Goal: Browse casually

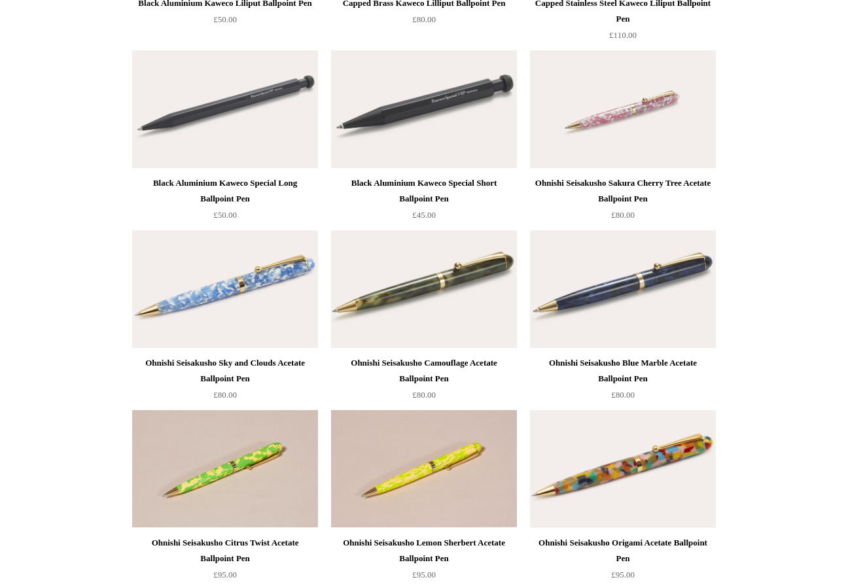
scroll to position [3356, 0]
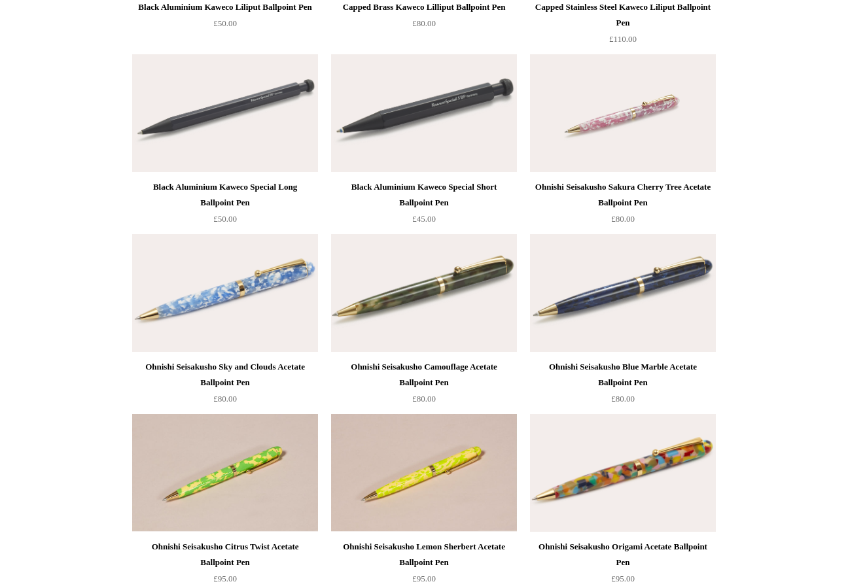
click at [625, 153] on img at bounding box center [623, 113] width 186 height 118
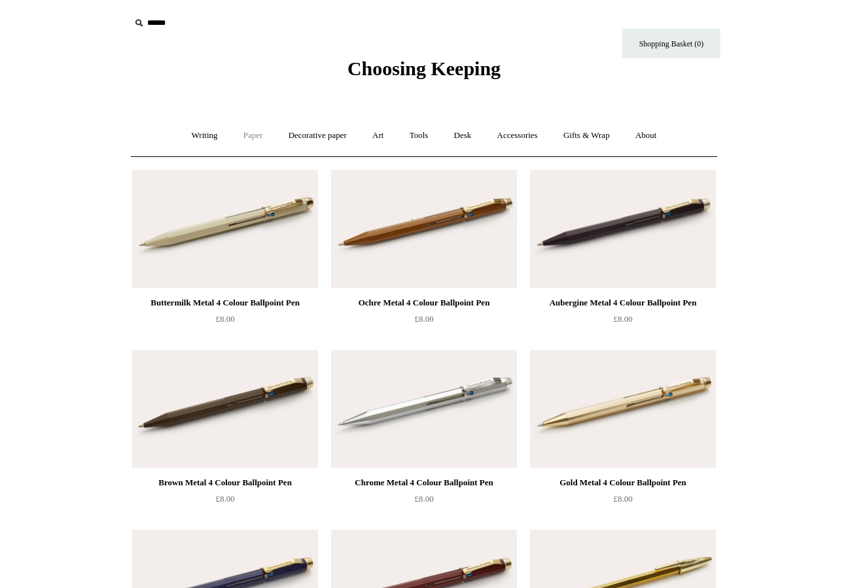
click at [254, 135] on link "Paper +" at bounding box center [253, 135] width 43 height 35
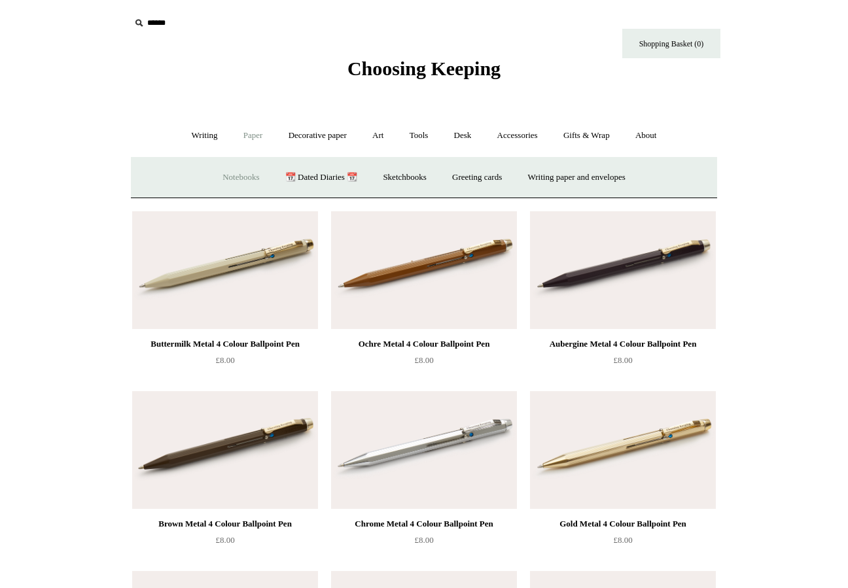
click at [241, 171] on link "Notebooks +" at bounding box center [241, 177] width 60 height 35
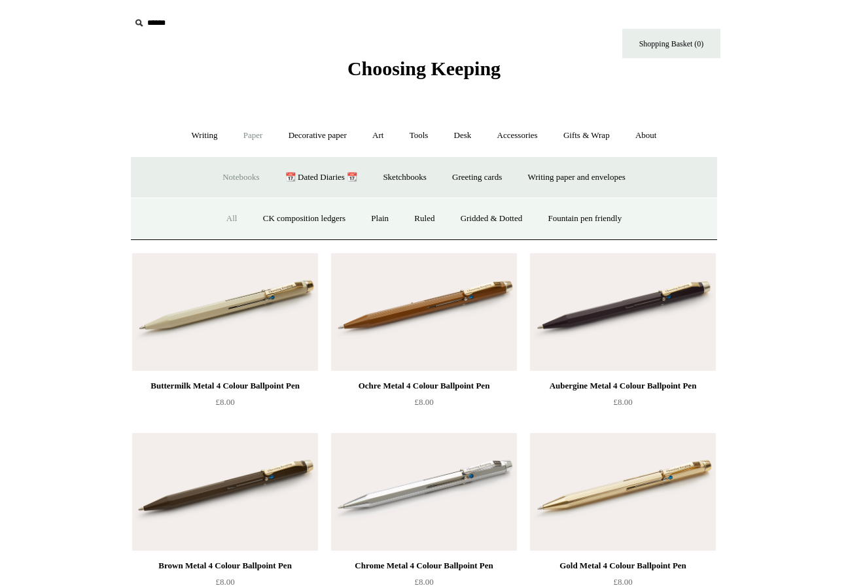
click at [227, 221] on link "All" at bounding box center [232, 219] width 35 height 35
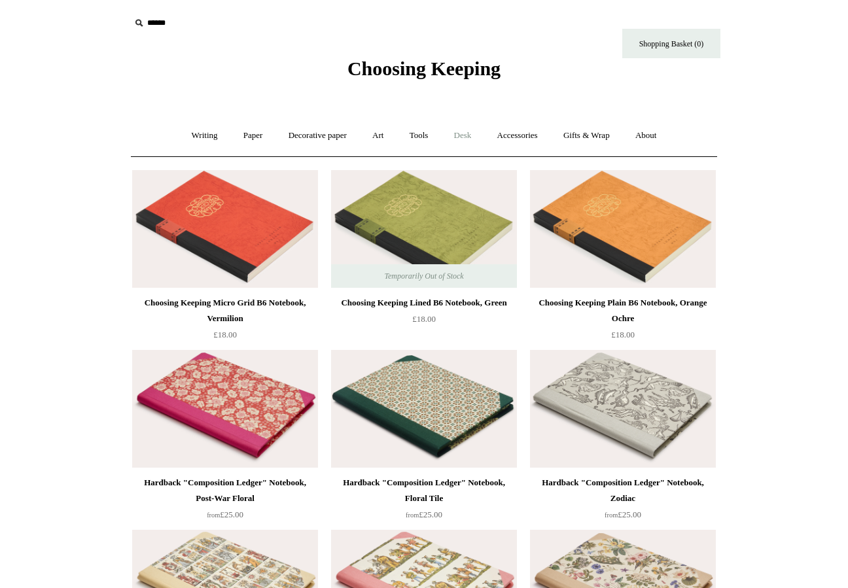
click at [467, 134] on link "Desk +" at bounding box center [462, 135] width 41 height 35
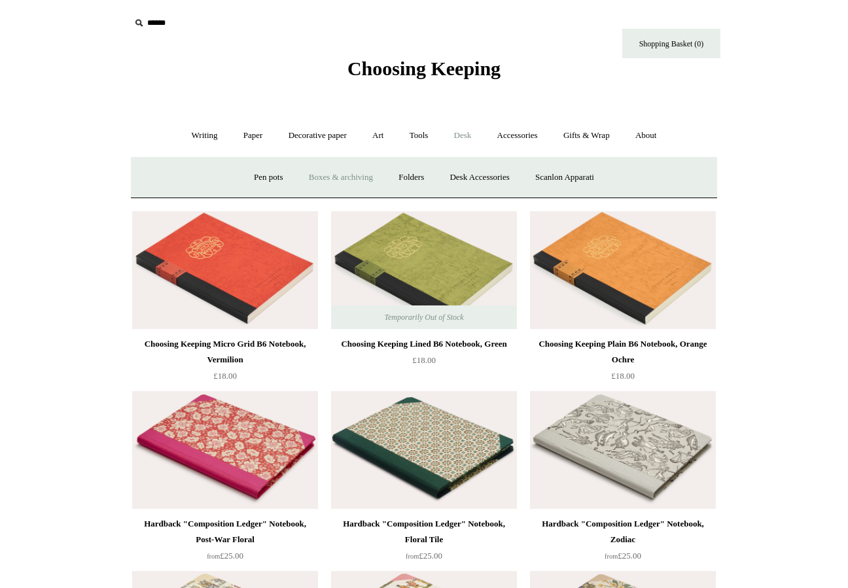
click at [329, 181] on link "Boxes & archiving" at bounding box center [341, 177] width 88 height 35
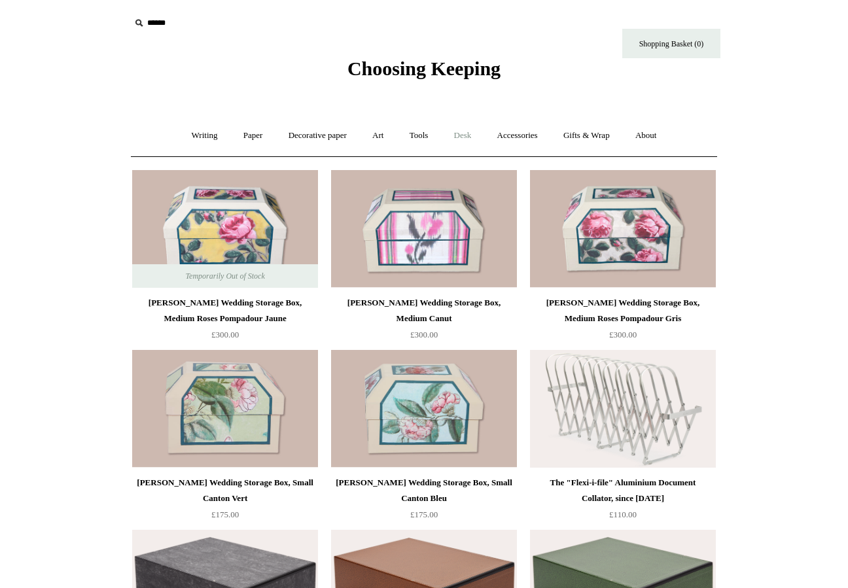
click at [469, 138] on link "Desk +" at bounding box center [462, 135] width 41 height 35
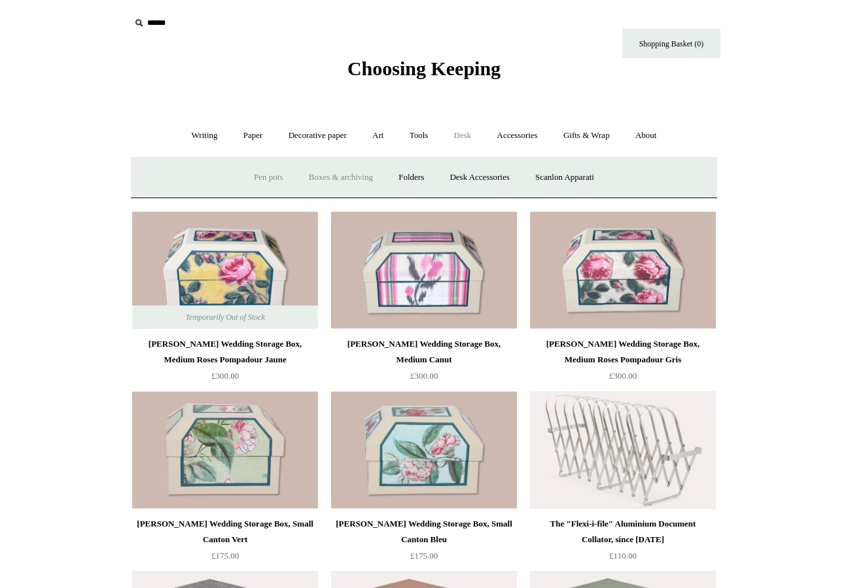
click at [259, 178] on link "Pen pots" at bounding box center [268, 177] width 52 height 35
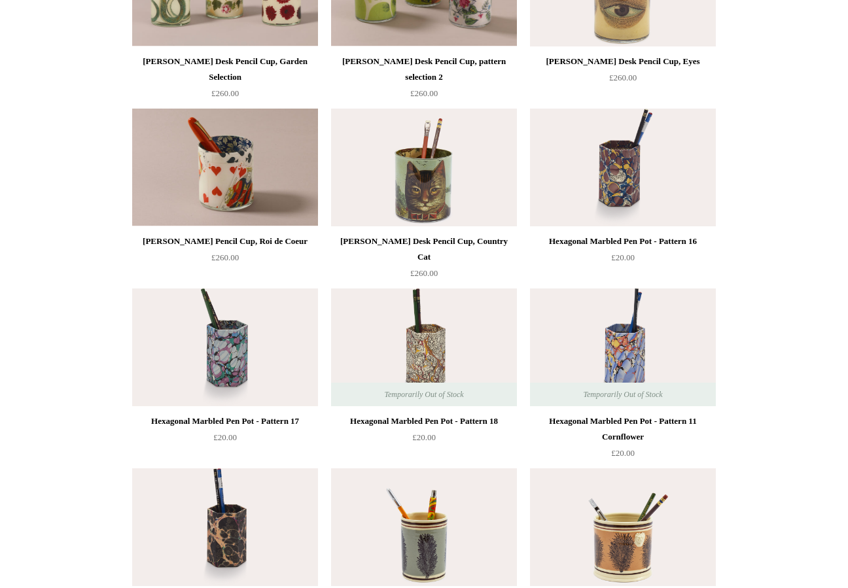
scroll to position [248, 0]
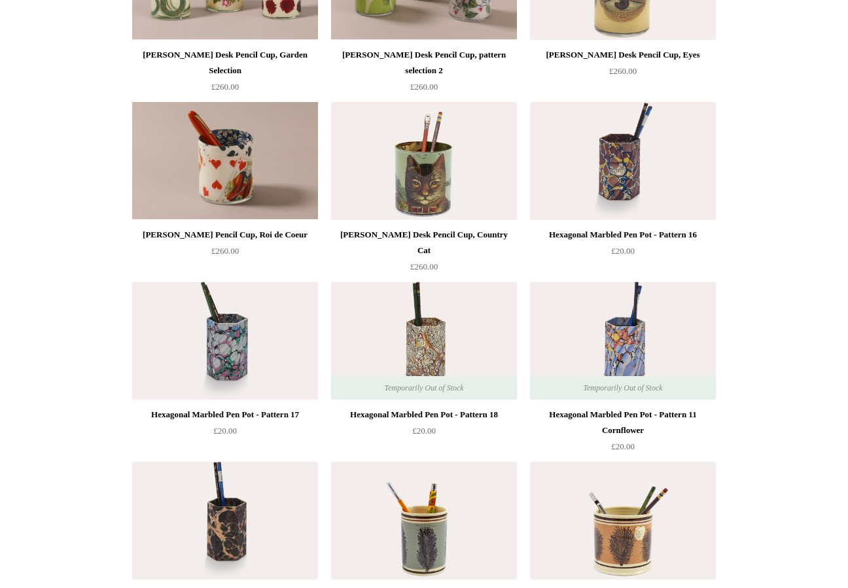
click at [293, 416] on div "Hexagonal Marbled Pen Pot - Pattern 17" at bounding box center [224, 415] width 179 height 16
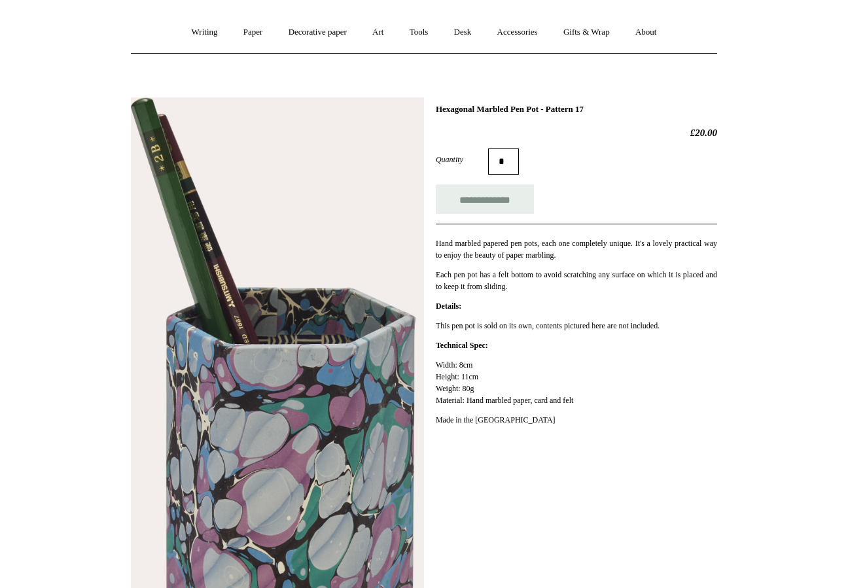
scroll to position [101, 0]
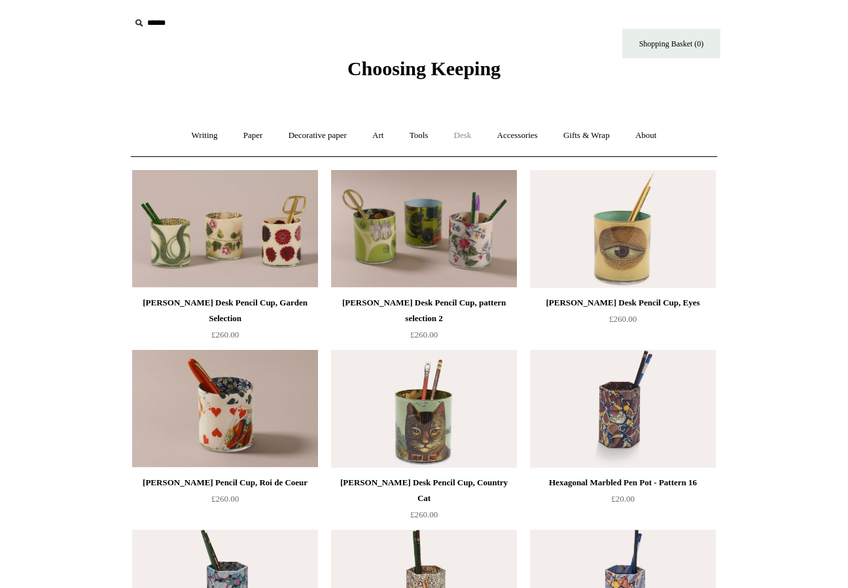
click at [469, 139] on link "Desk +" at bounding box center [462, 135] width 41 height 35
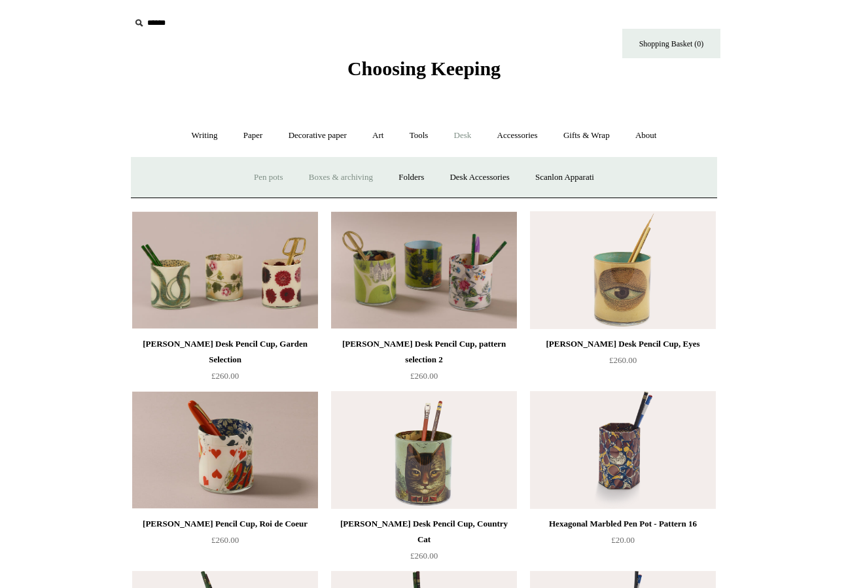
click at [353, 172] on link "Boxes & archiving" at bounding box center [341, 177] width 88 height 35
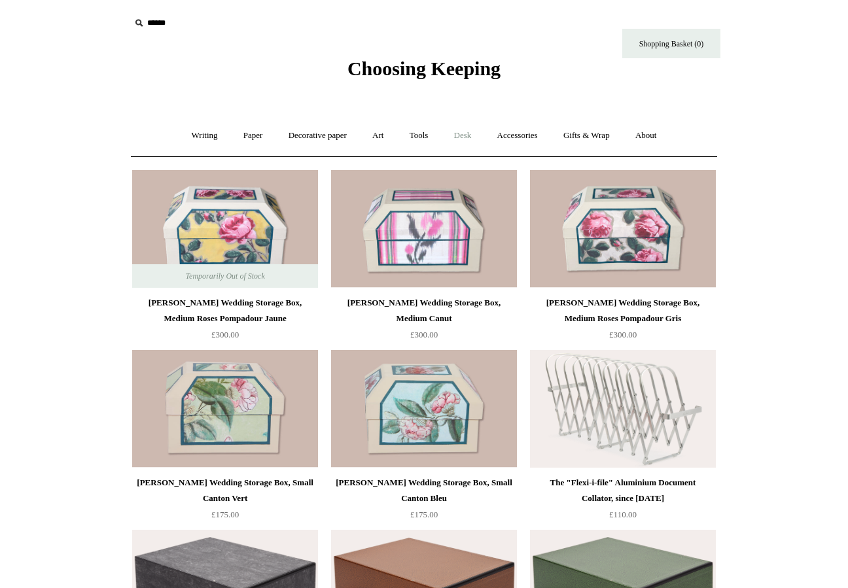
click at [476, 132] on link "Desk +" at bounding box center [462, 135] width 41 height 35
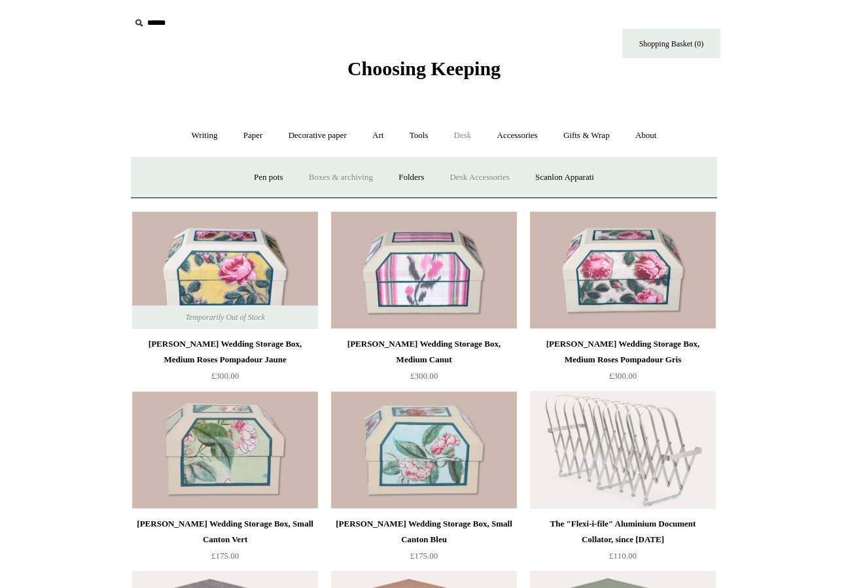
click at [482, 176] on link "Desk Accessories" at bounding box center [479, 177] width 83 height 35
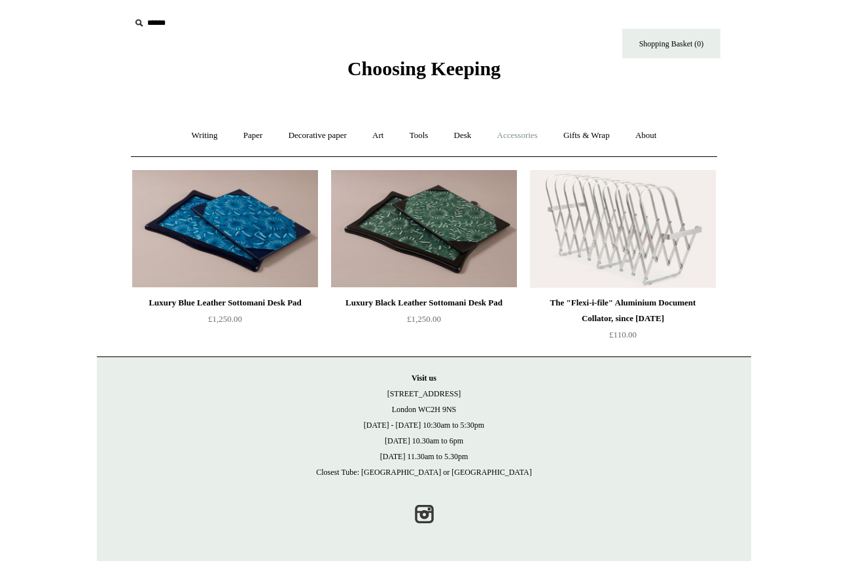
click at [524, 128] on link "Accessories +" at bounding box center [518, 135] width 64 height 35
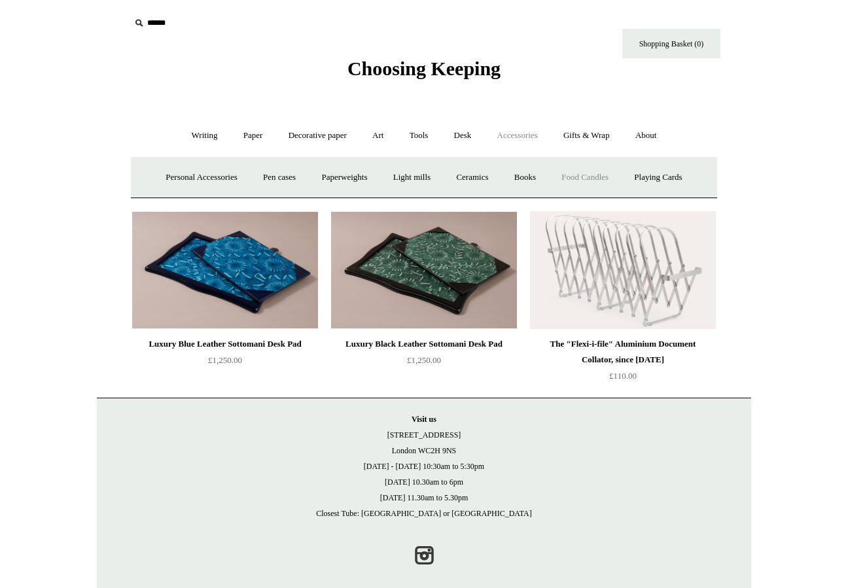
click at [593, 185] on link "Food Candles" at bounding box center [585, 177] width 71 height 35
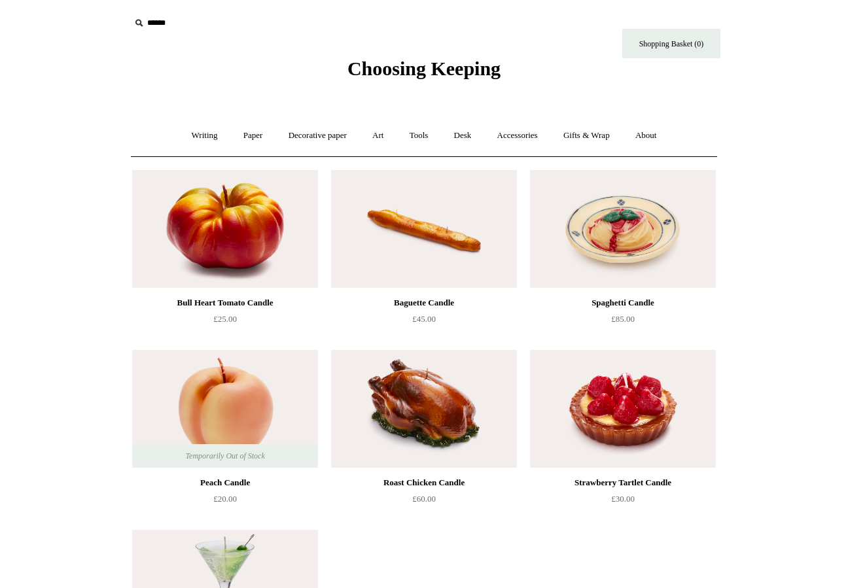
click at [538, 155] on div "Writing + Pens by brand + [GEOGRAPHIC_DATA] Lamy Ohnishi Seisakusho [GEOGRAPHIC…" at bounding box center [424, 136] width 586 height 42
click at [539, 143] on link "Accessories +" at bounding box center [518, 135] width 64 height 35
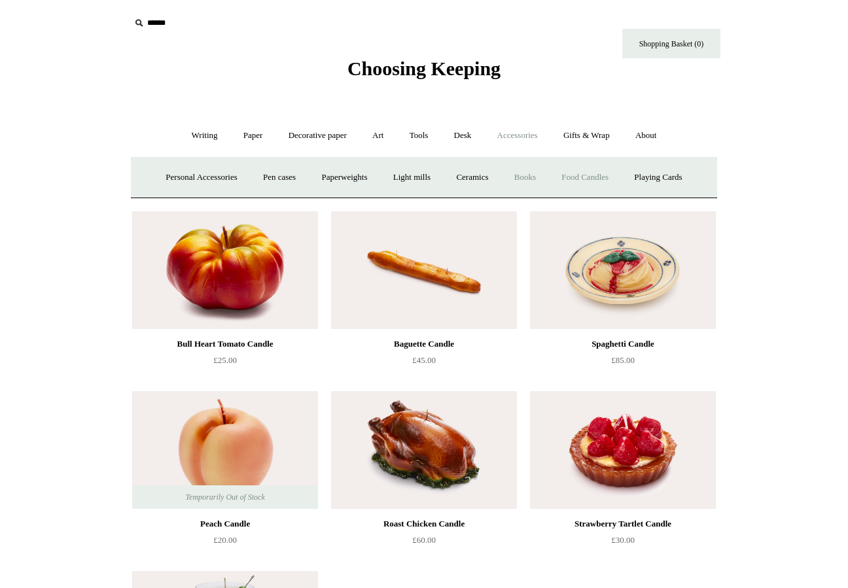
click at [535, 181] on link "Books" at bounding box center [525, 177] width 45 height 35
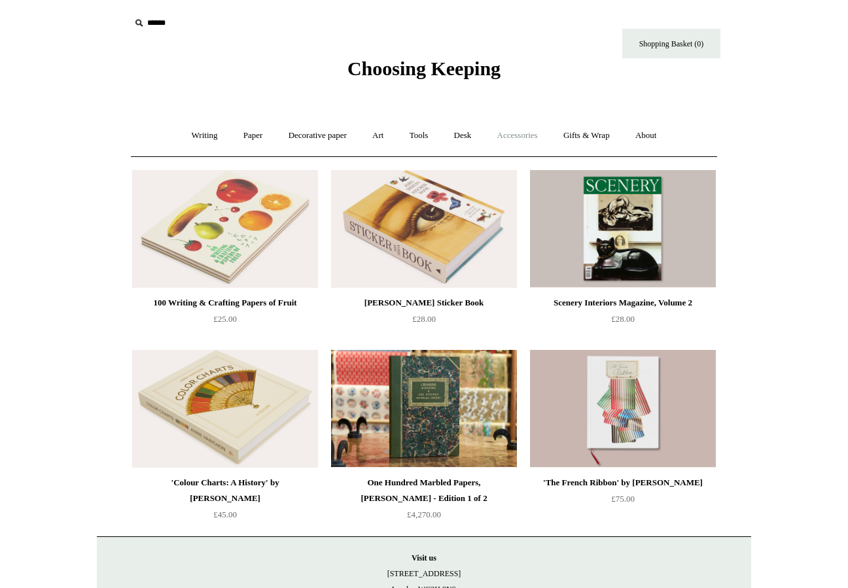
click at [531, 138] on link "Accessories +" at bounding box center [518, 135] width 64 height 35
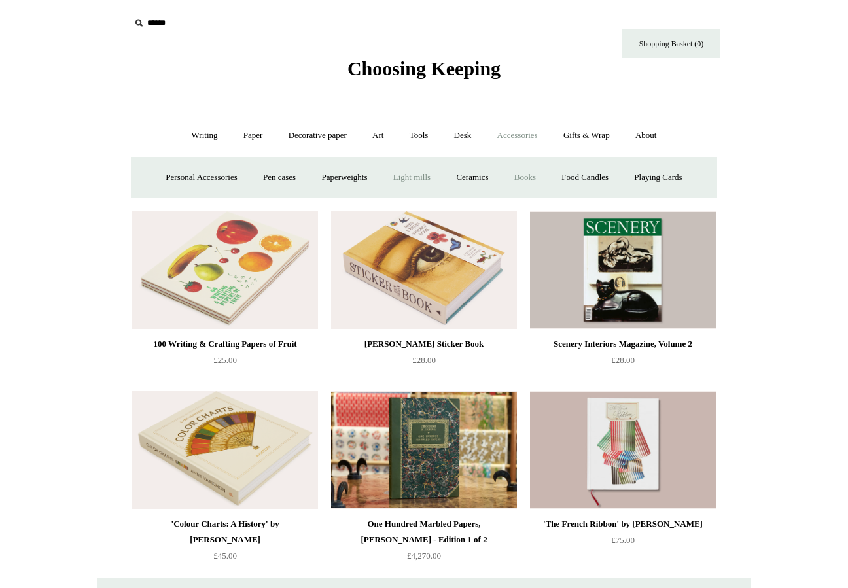
click at [422, 179] on link "Light mills" at bounding box center [412, 177] width 61 height 35
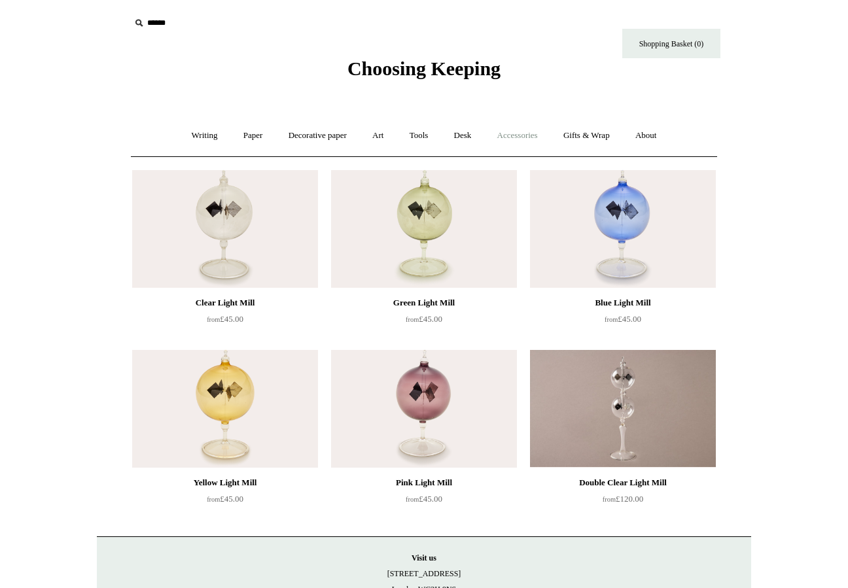
click at [521, 137] on link "Accessories +" at bounding box center [518, 135] width 64 height 35
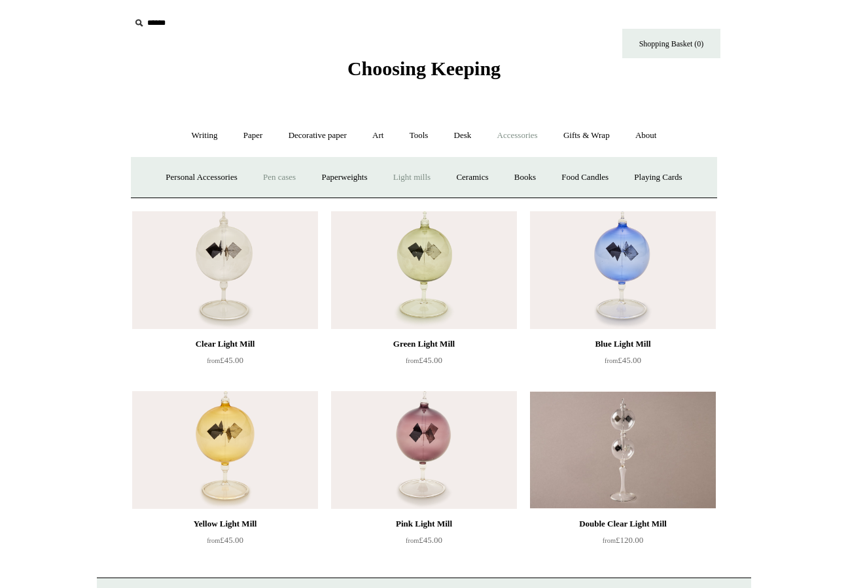
click at [285, 180] on link "Pen cases" at bounding box center [279, 177] width 56 height 35
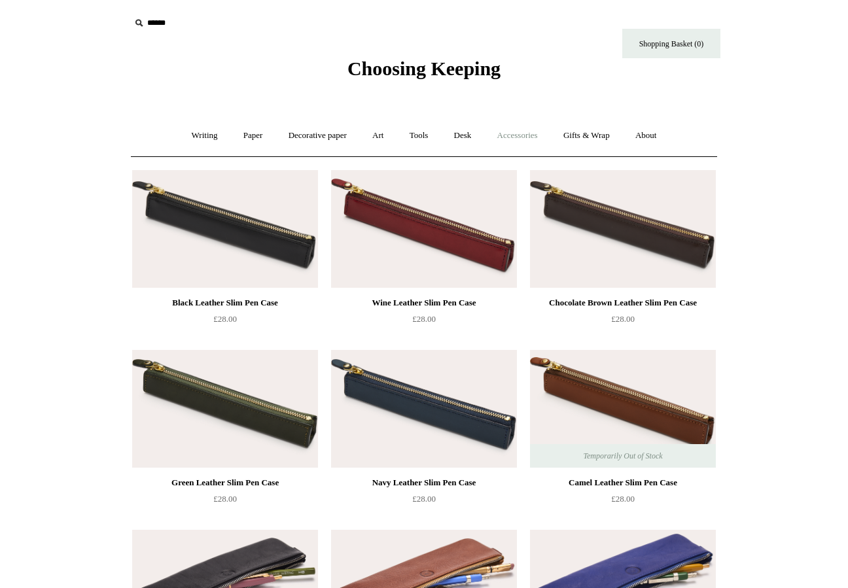
click at [531, 139] on link "Accessories +" at bounding box center [518, 135] width 64 height 35
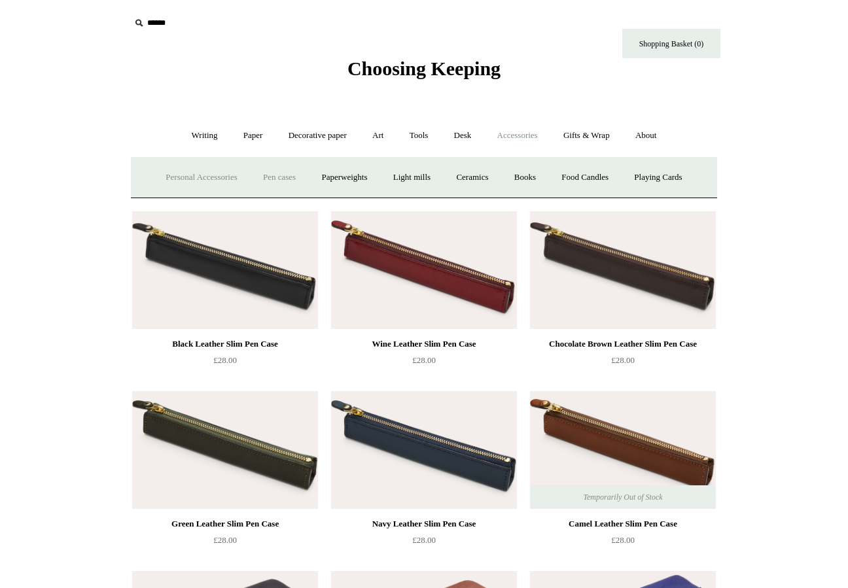
click at [187, 179] on link "Personal Accessories +" at bounding box center [201, 177] width 95 height 35
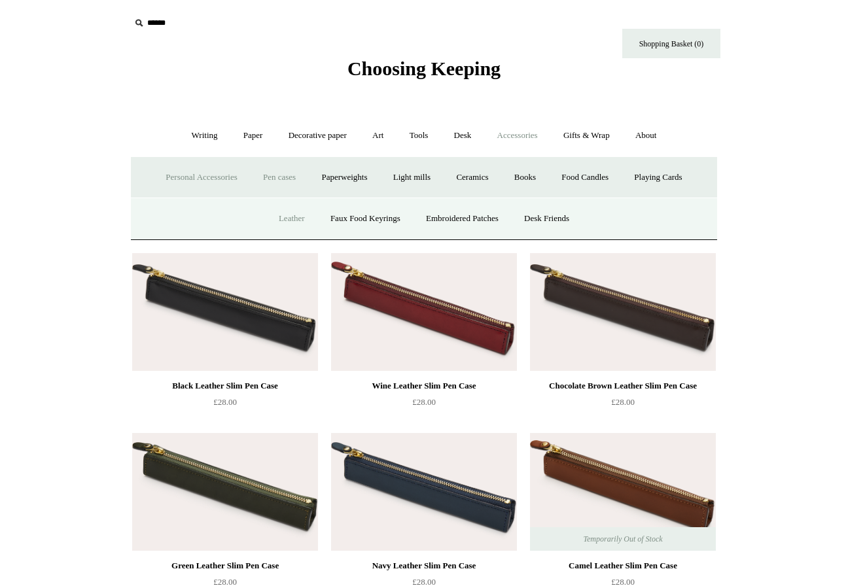
click at [285, 223] on link "Leather" at bounding box center [292, 219] width 50 height 35
